Goal: Task Accomplishment & Management: Complete application form

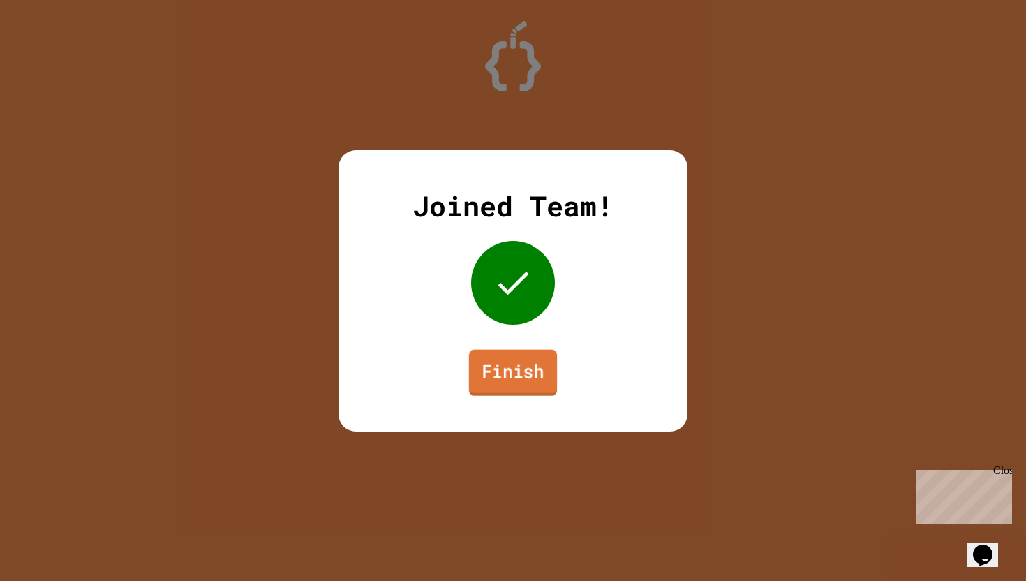
click at [500, 360] on link "Finish" at bounding box center [513, 372] width 88 height 46
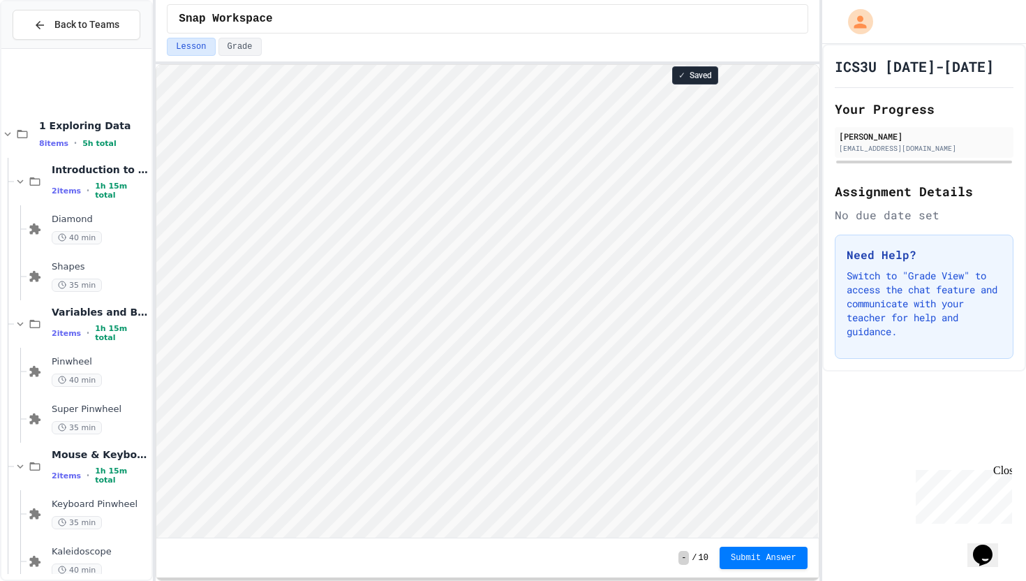
scroll to position [114, 0]
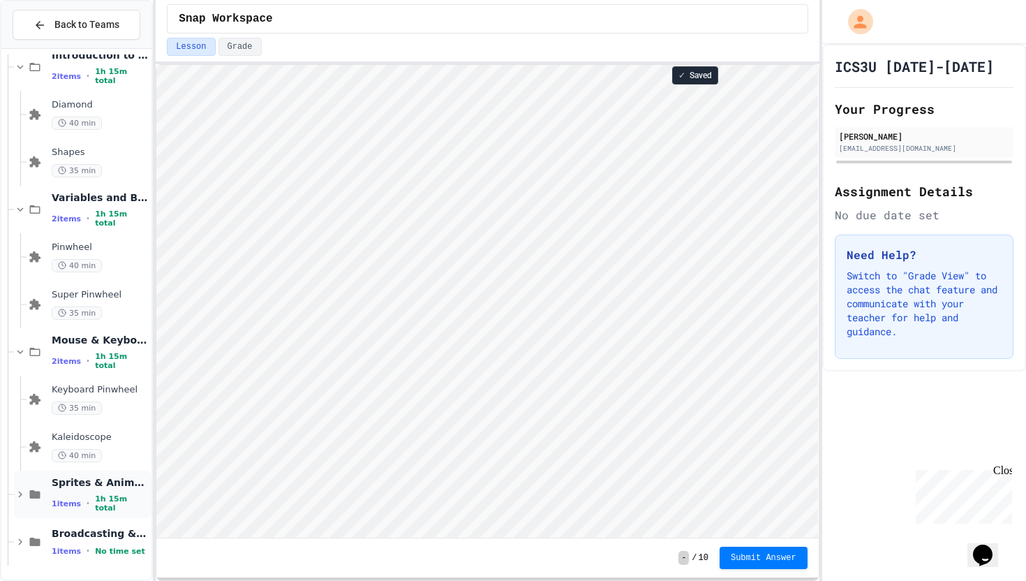
click at [23, 495] on icon at bounding box center [20, 494] width 13 height 13
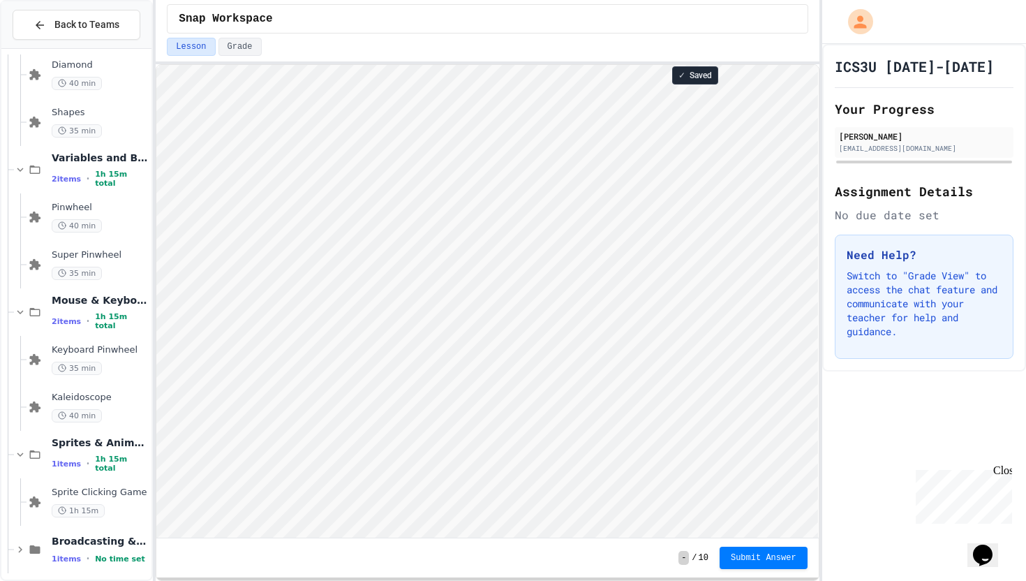
scroll to position [162, 0]
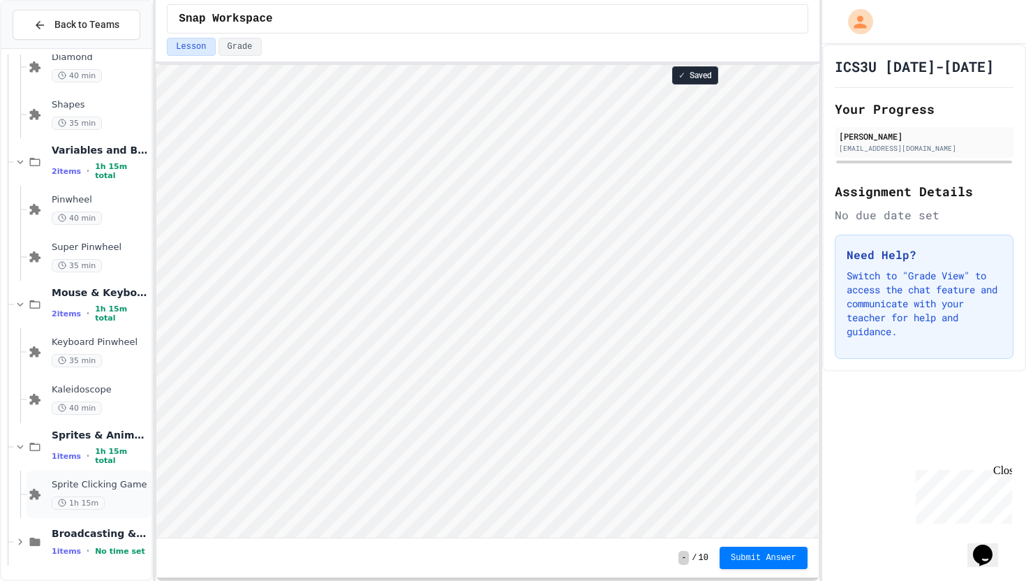
click at [118, 487] on span "Sprite Clicking Game" at bounding box center [100, 485] width 97 height 12
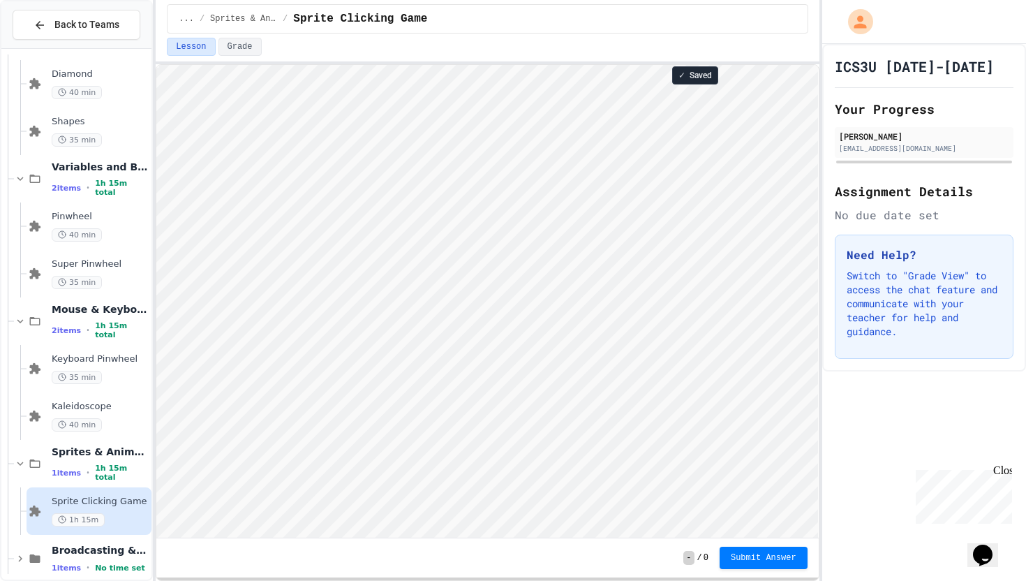
scroll to position [1, 0]
click at [754, 560] on span "Submit Answer" at bounding box center [764, 556] width 66 height 11
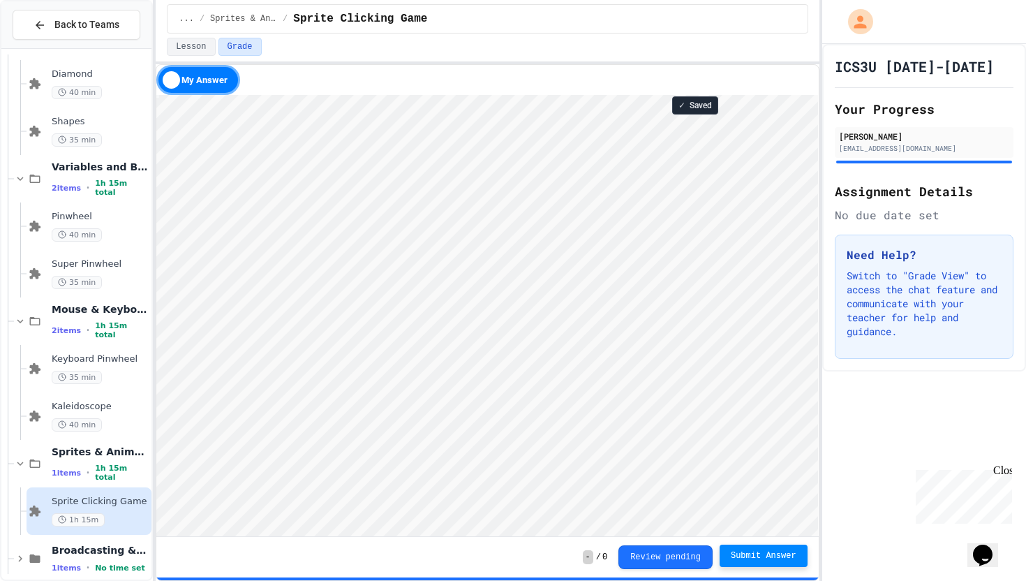
click at [729, 553] on button "Submit Answer" at bounding box center [764, 555] width 88 height 22
